Goal: Task Accomplishment & Management: Use online tool/utility

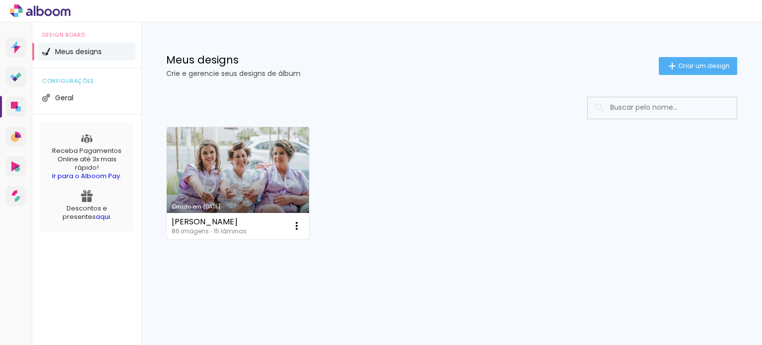
click at [242, 170] on link "Criado em [DATE]" at bounding box center [238, 183] width 142 height 112
